Goal: Task Accomplishment & Management: Manage account settings

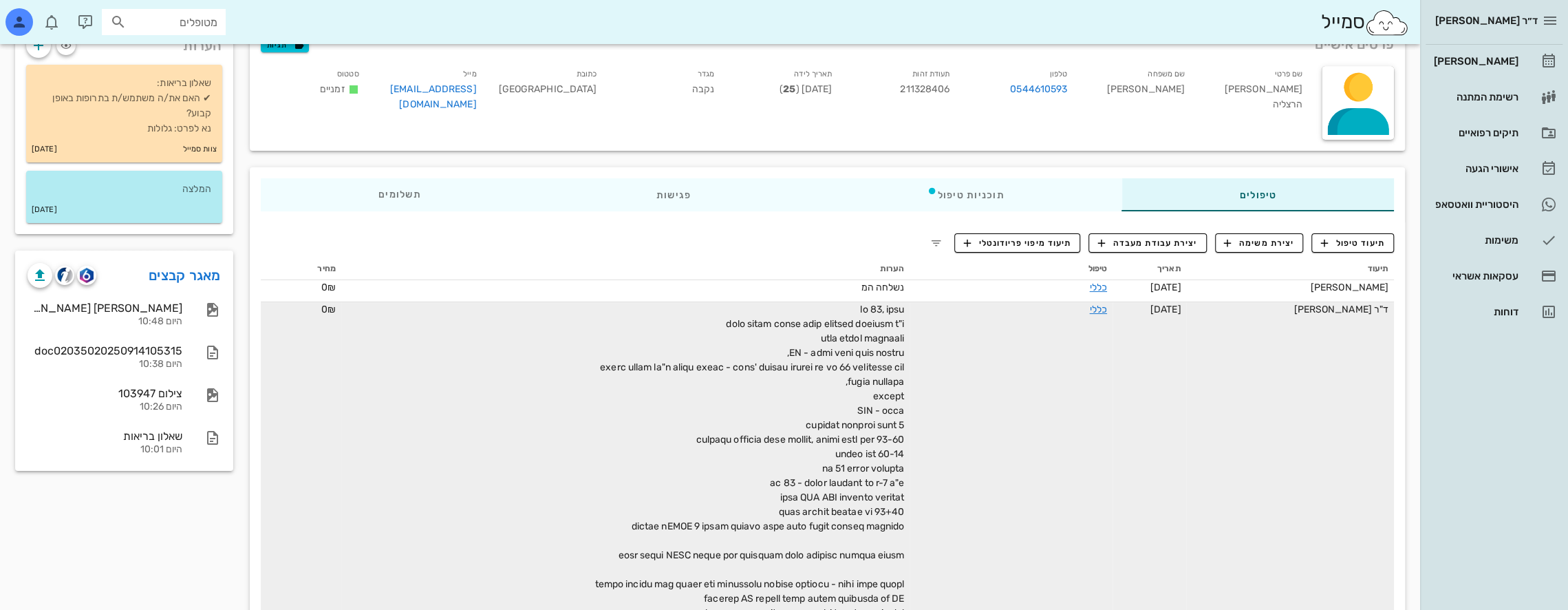
scroll to position [137, 0]
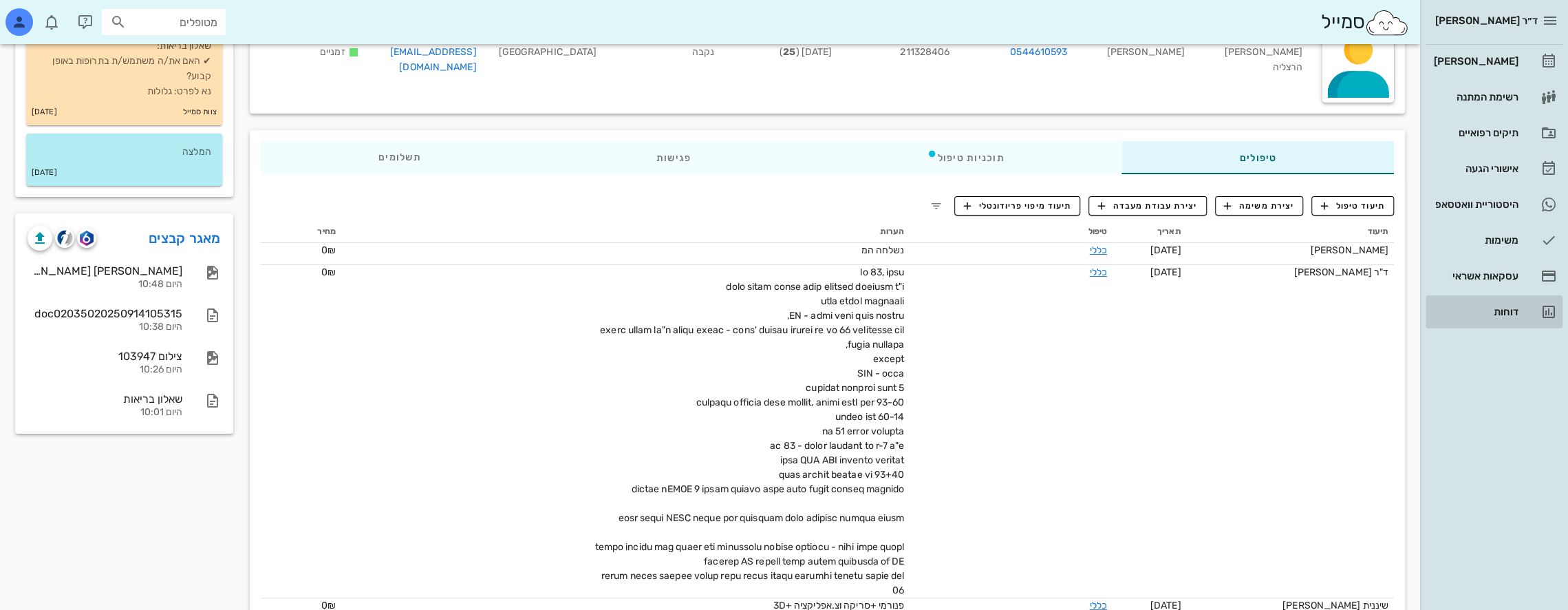
click at [1511, 301] on div "דוחות" at bounding box center [1475, 312] width 88 height 22
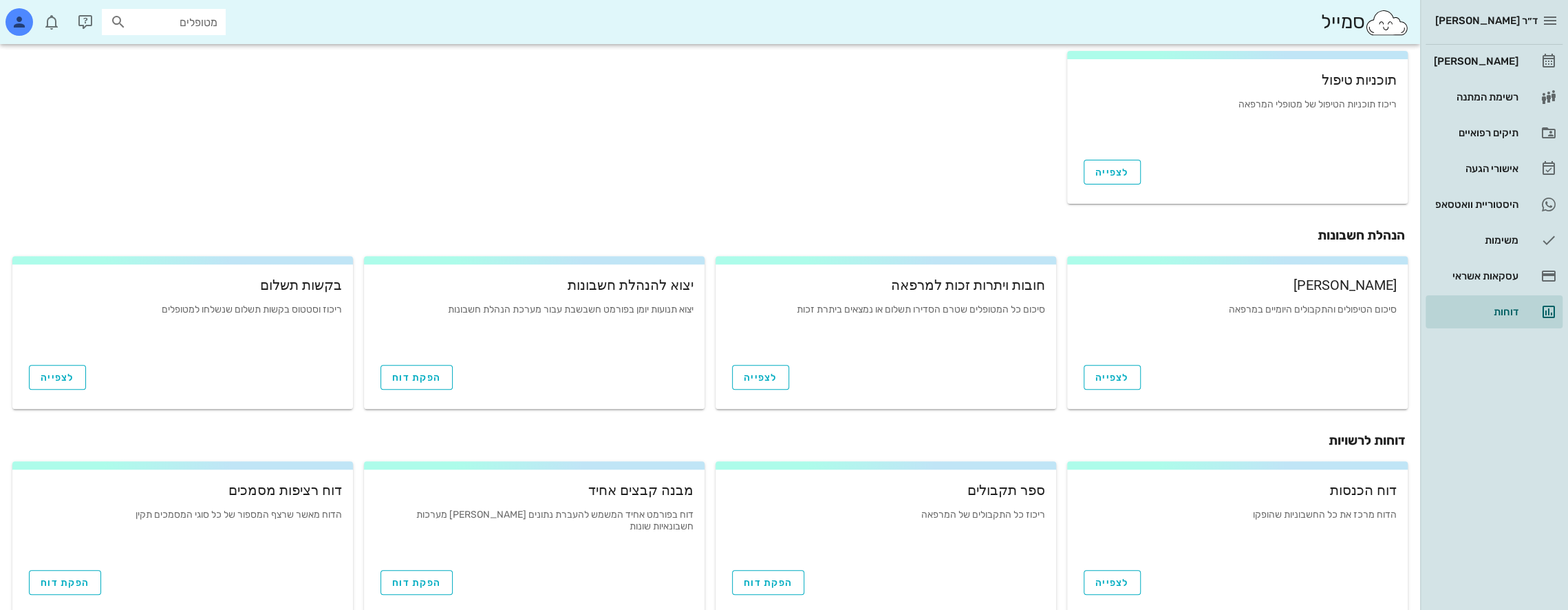
scroll to position [408, 0]
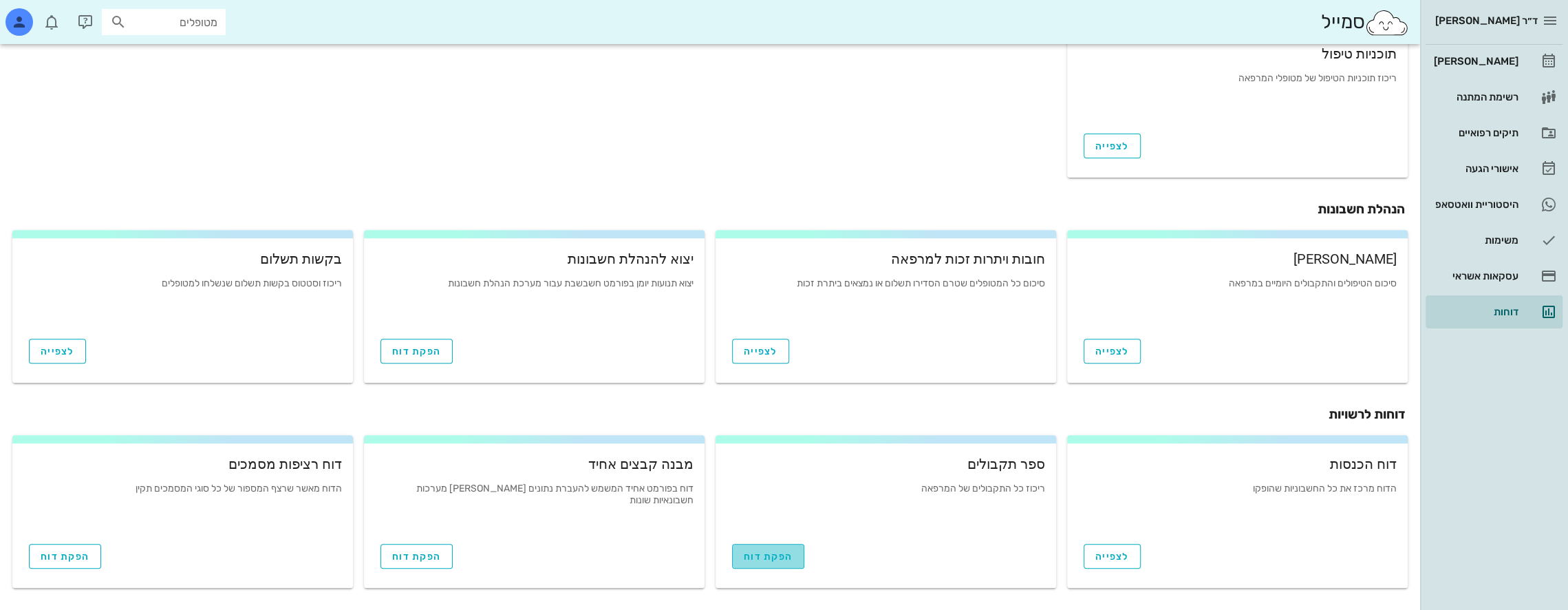
click at [764, 560] on span "הפקת דוח" at bounding box center [768, 556] width 49 height 12
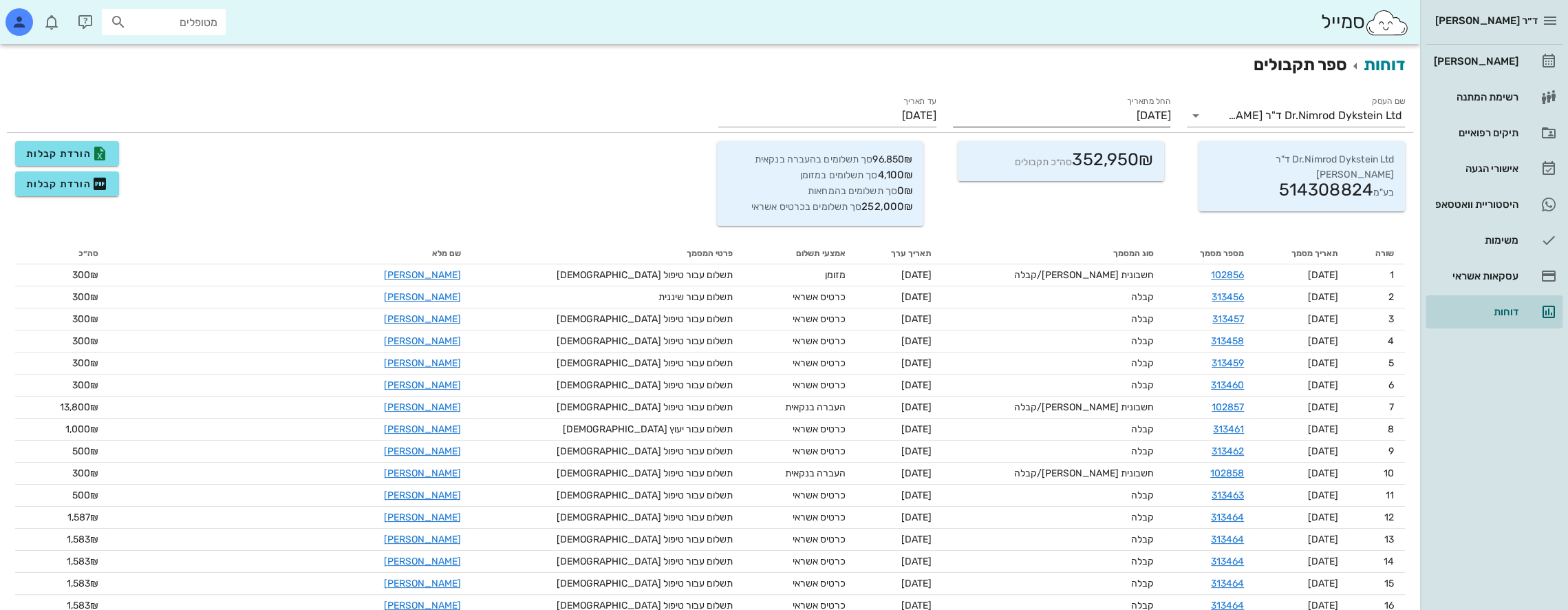
click at [1101, 109] on input "[DATE]" at bounding box center [1062, 115] width 218 height 22
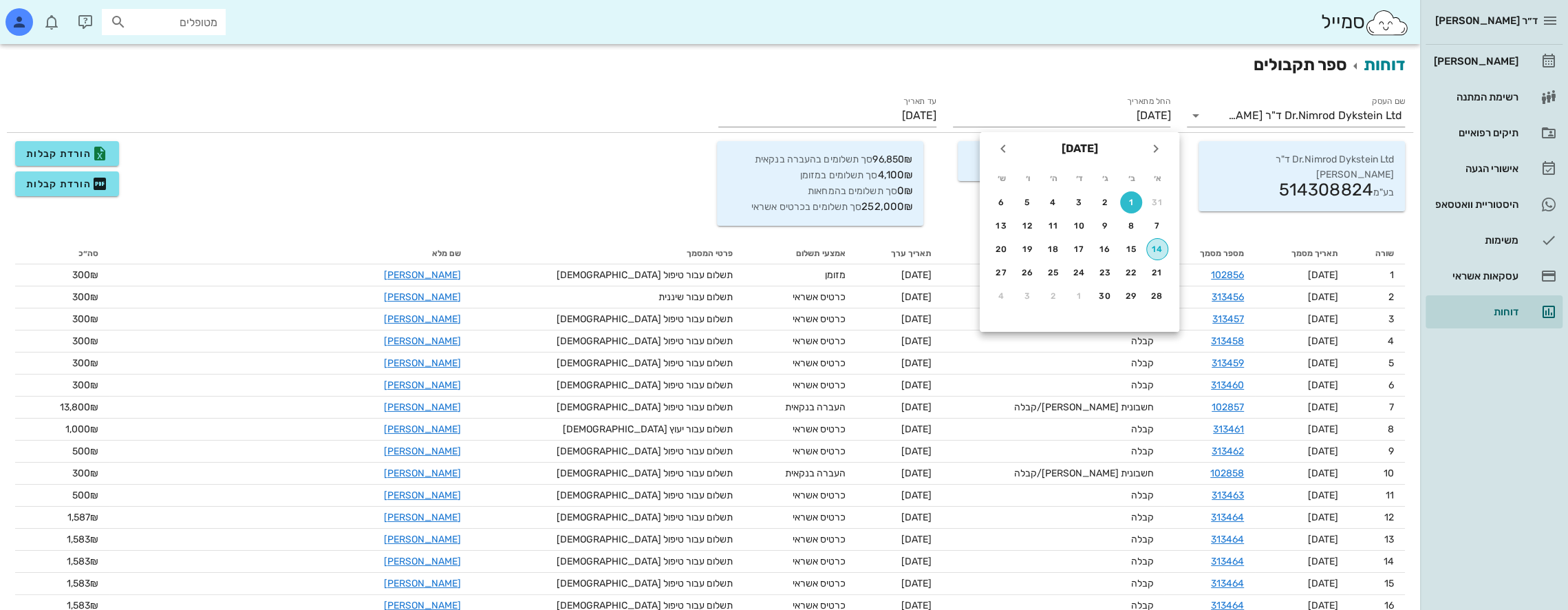
click at [1159, 251] on div "14" at bounding box center [1157, 249] width 21 height 10
type input "[DATE]"
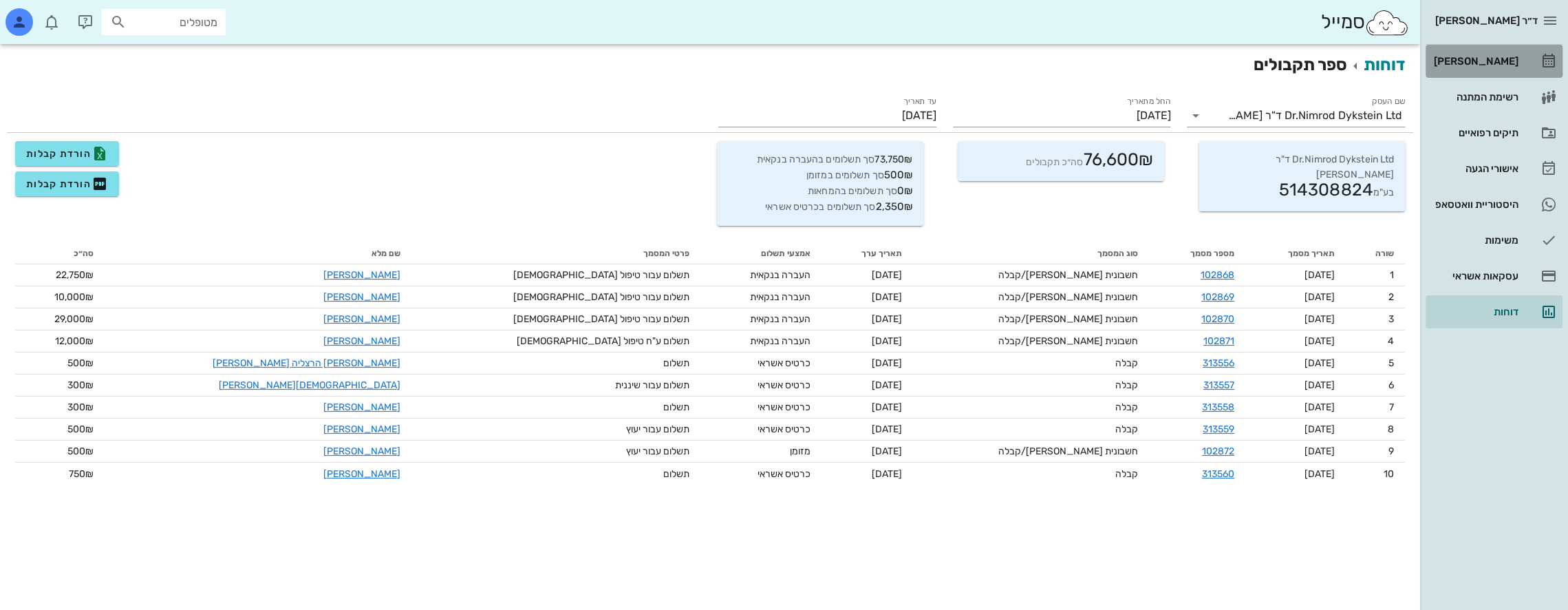
click at [1496, 56] on div "[PERSON_NAME]" at bounding box center [1475, 61] width 88 height 11
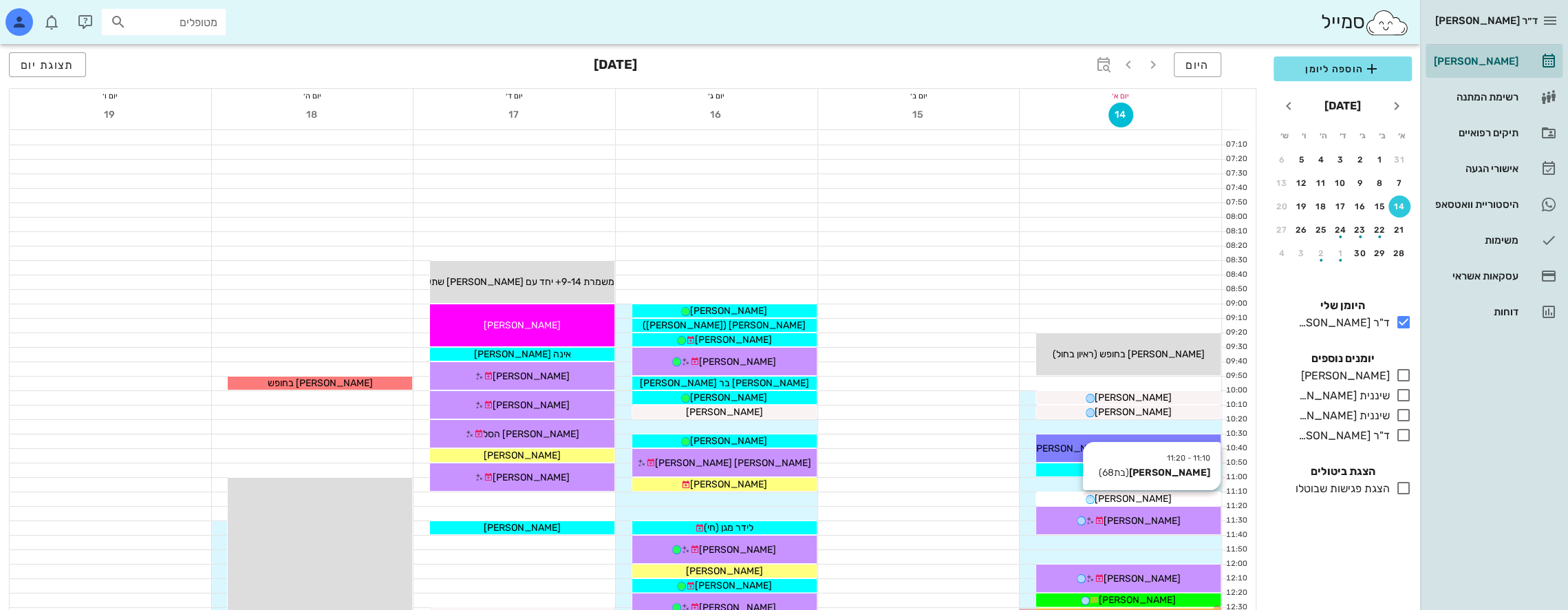
click at [1147, 497] on span "[PERSON_NAME]" at bounding box center [1133, 499] width 77 height 12
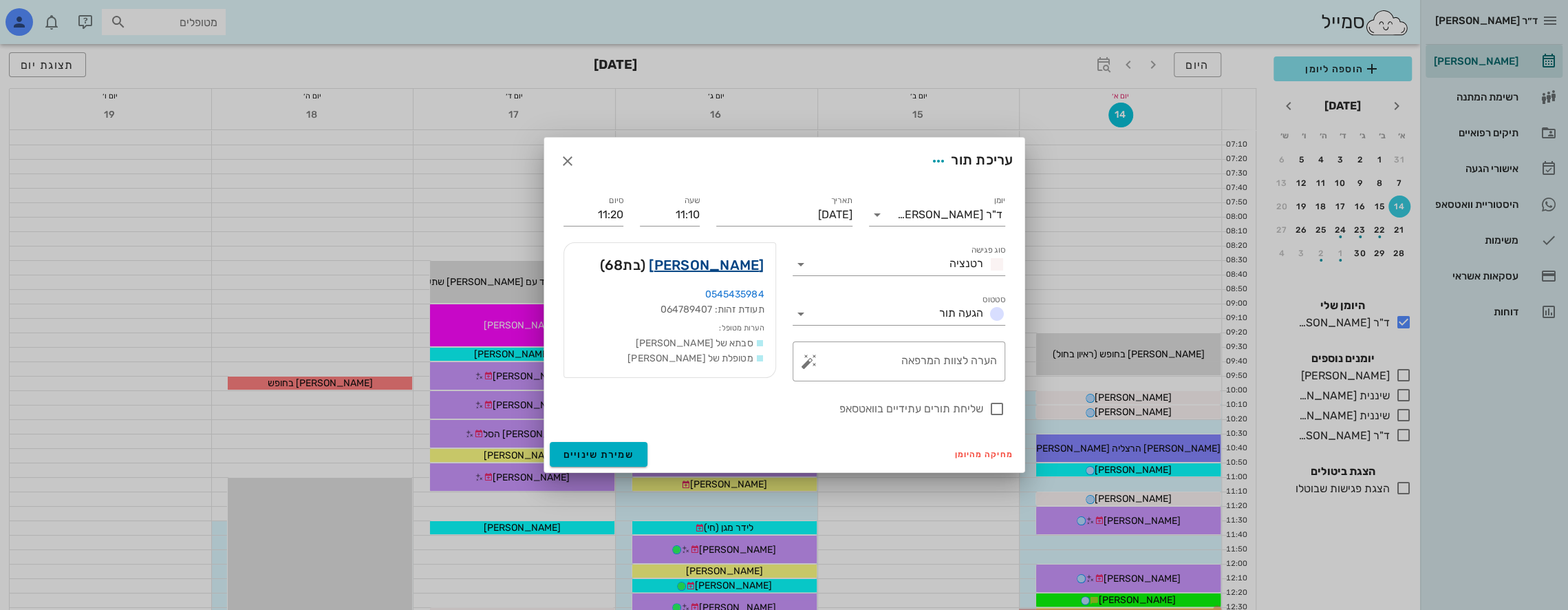
click at [722, 267] on link "[PERSON_NAME]" at bounding box center [706, 265] width 115 height 22
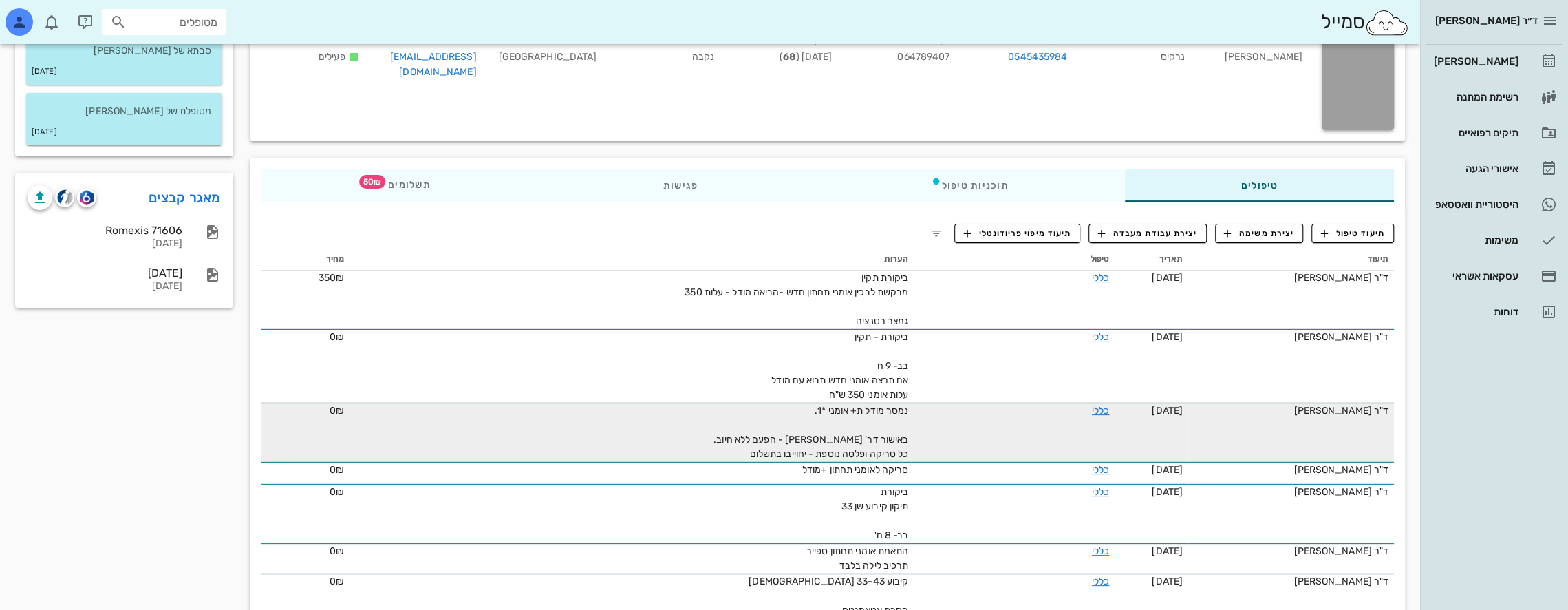
scroll to position [137, 0]
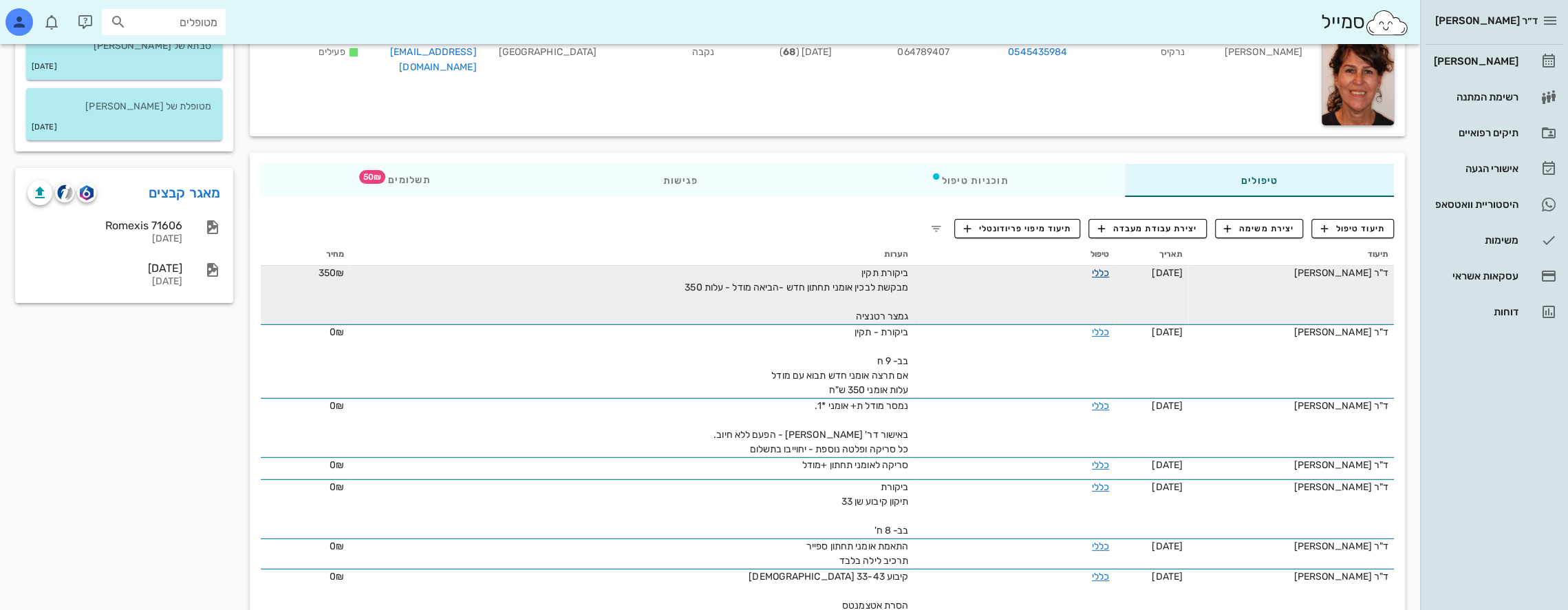
click at [1102, 268] on link "כללי" at bounding box center [1100, 273] width 17 height 12
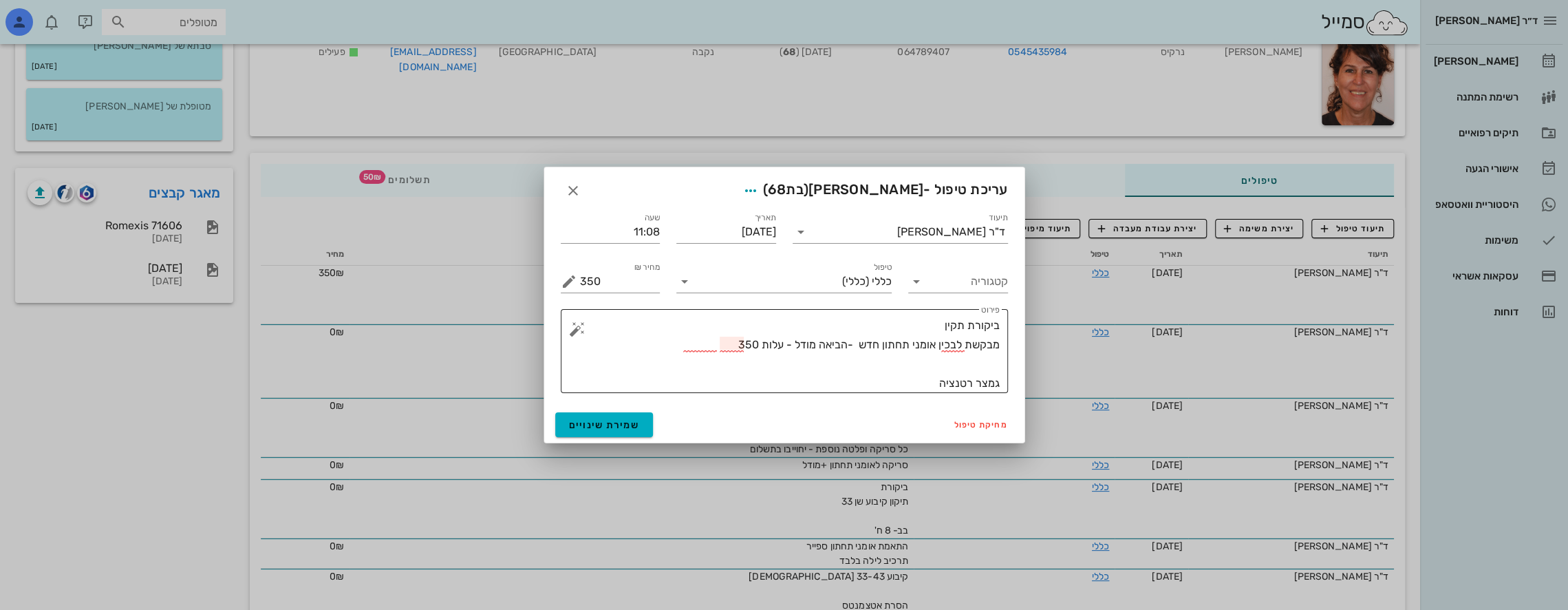
click at [983, 383] on textarea "ביקורת תקין מבקשת לבכין אומני תחתון חדש -הביאה מודל - עלות 350 גמצר רטנציה" at bounding box center [790, 354] width 420 height 77
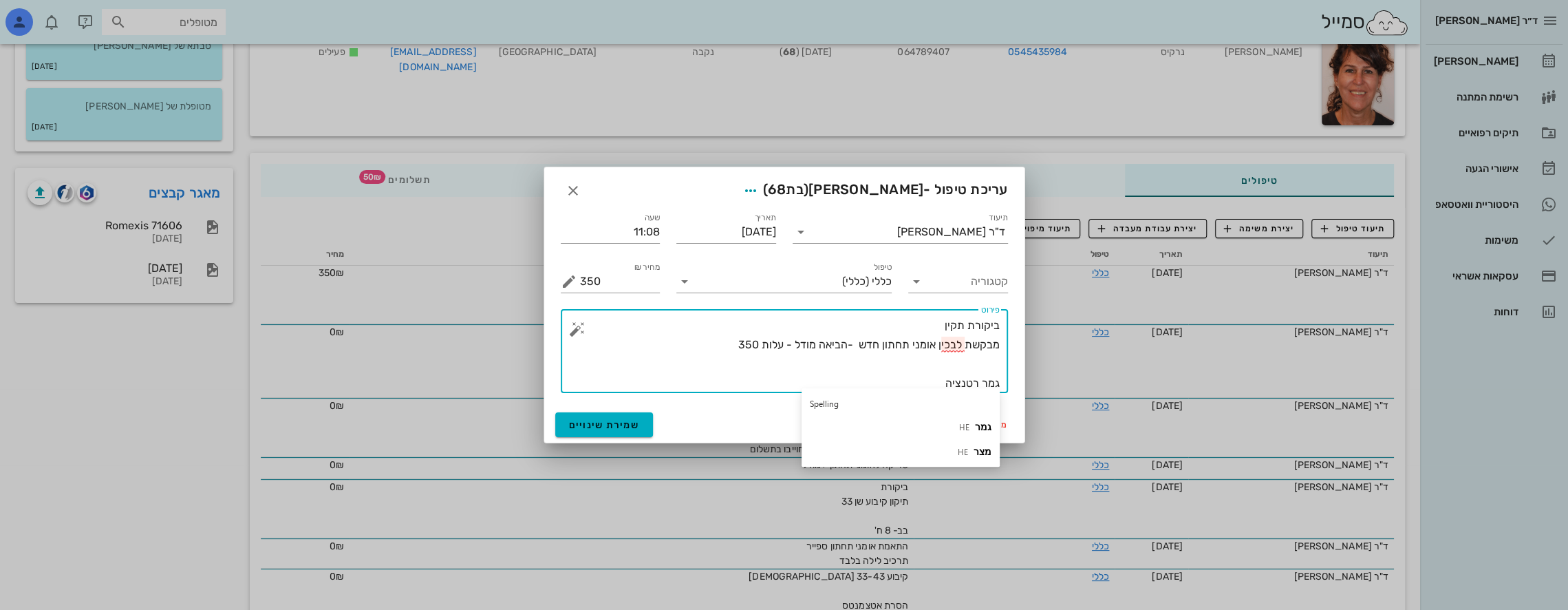
click at [952, 347] on textarea "ביקורת תקין מבקשת לבכין אומני תחתון חדש -הביאה מודל - עלות 350 גמר רטנציה" at bounding box center [790, 354] width 420 height 77
click at [726, 358] on textarea "ביקורת תקין מבקשת להכין אומני תחתון חדש -הביאה מודל - עלות 350 גמר רטנציה" at bounding box center [790, 354] width 420 height 77
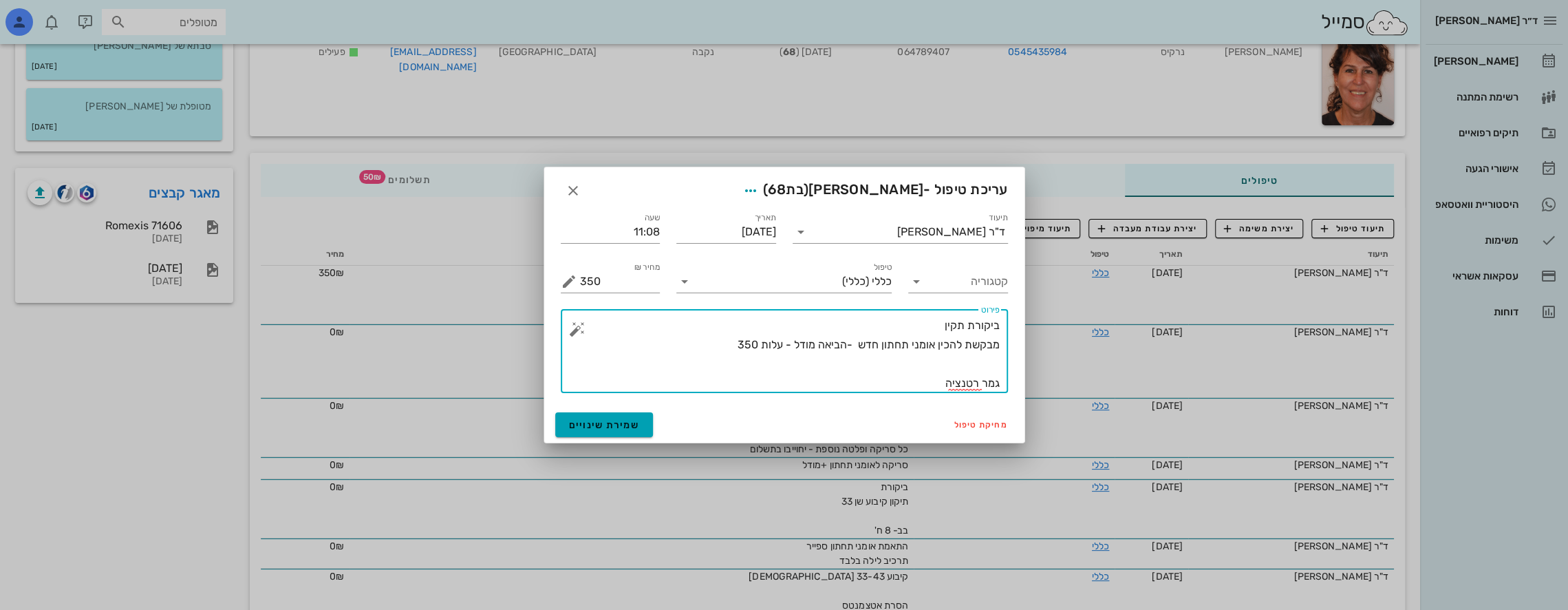
type textarea "ביקורת תקין מבקשת להכין אומני תחתון חדש -הביאה מודל - עלות 350 גמר רטנציה"
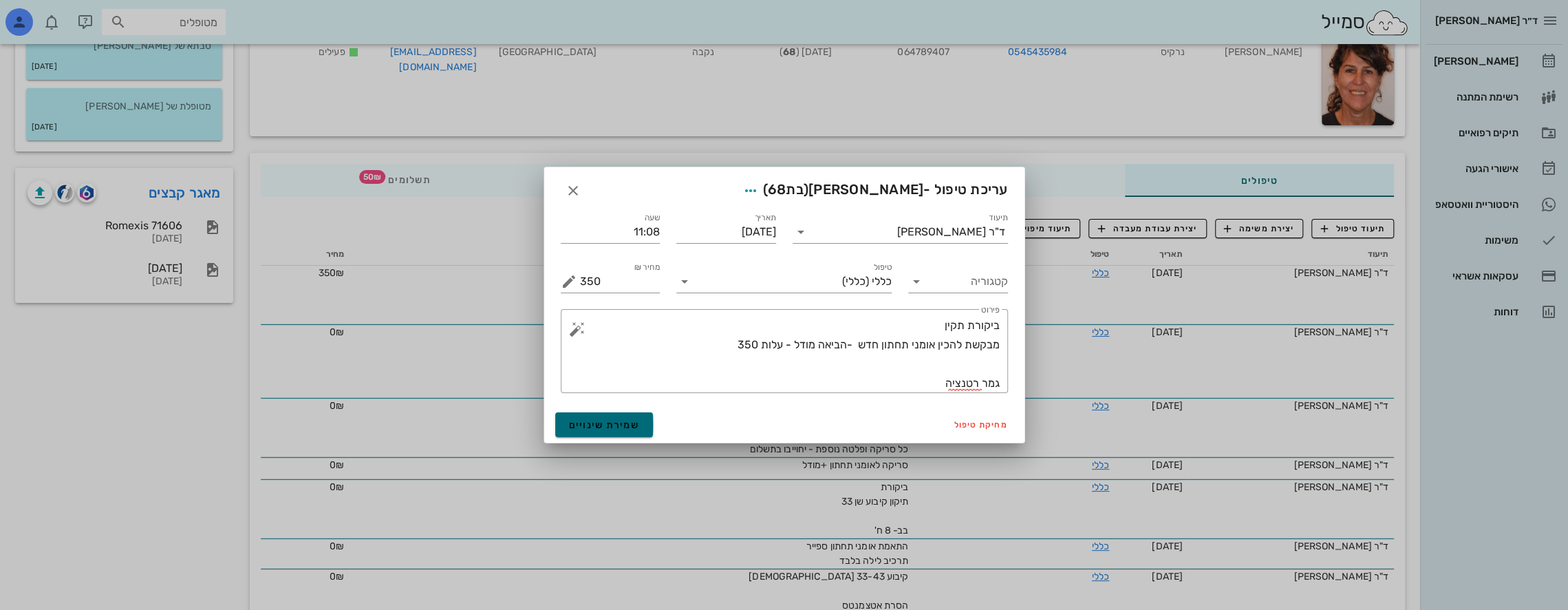
click at [636, 419] on button "שמירת שינויים" at bounding box center [604, 425] width 99 height 25
